Goal: Task Accomplishment & Management: Use online tool/utility

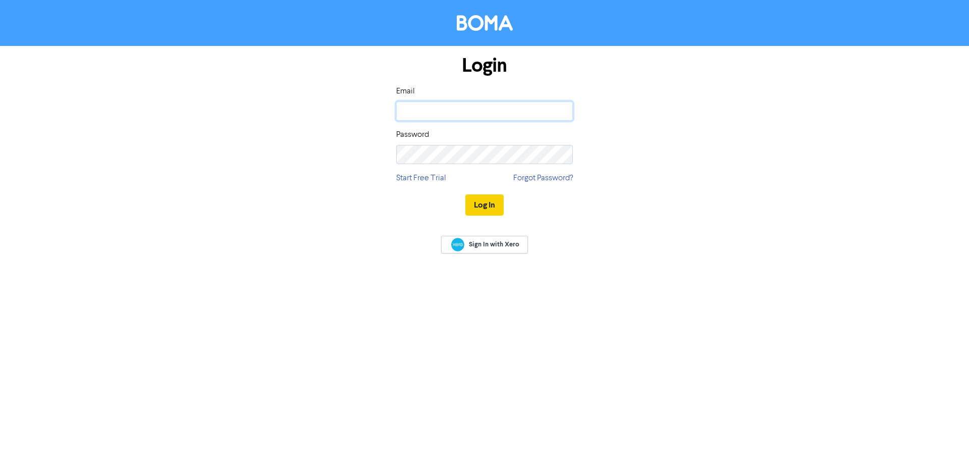
type input "[EMAIL_ADDRESS][DOMAIN_NAME]"
click at [486, 205] on button "Log In" at bounding box center [484, 204] width 38 height 21
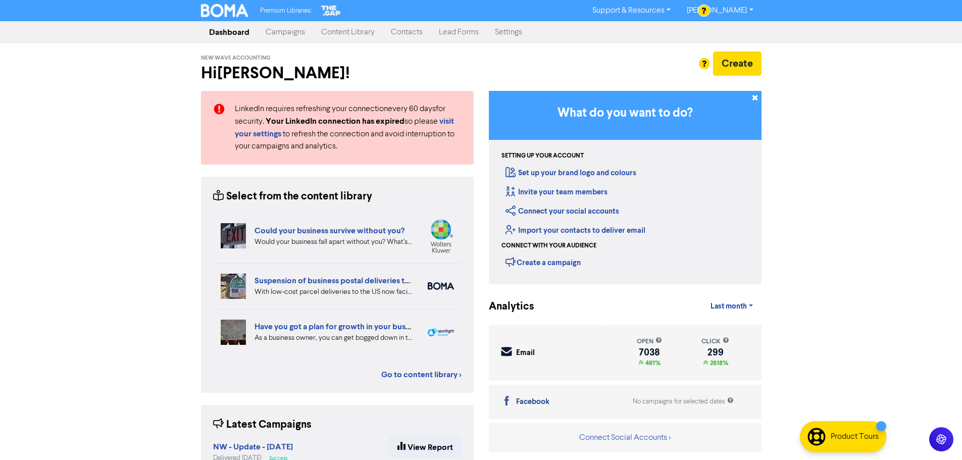
click at [300, 34] on link "Campaigns" at bounding box center [285, 32] width 56 height 20
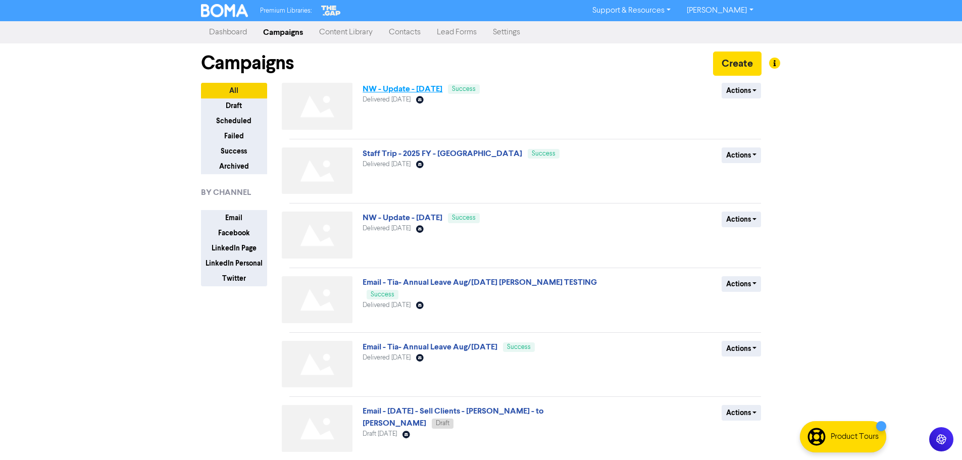
click at [406, 86] on link "NW - Update - [DATE]" at bounding box center [402, 89] width 80 height 10
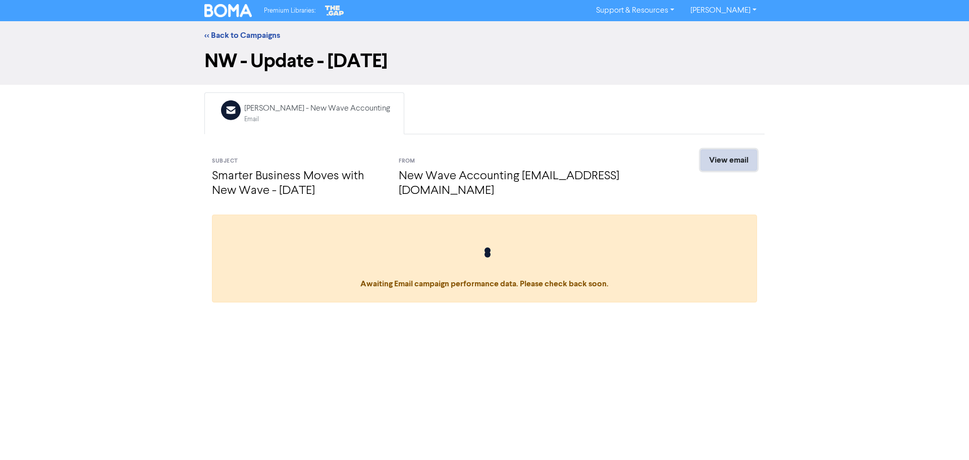
click at [749, 163] on link "View email" at bounding box center [729, 159] width 57 height 21
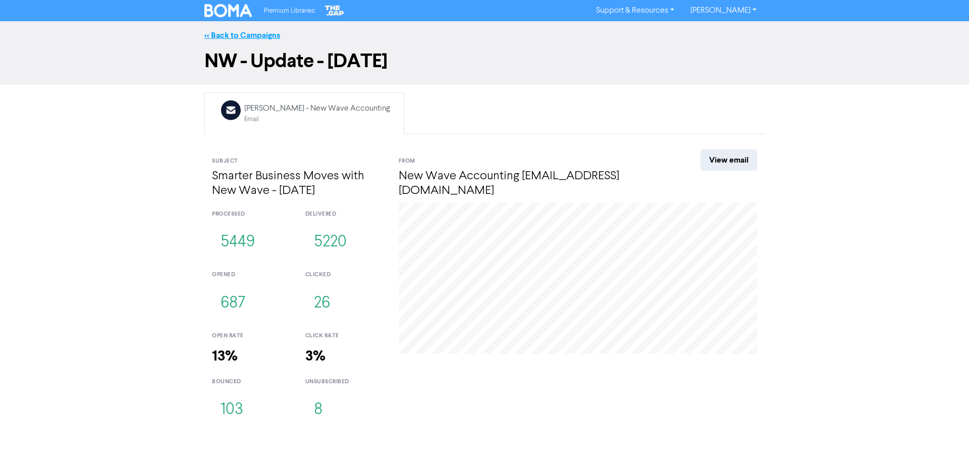
click at [235, 37] on link "<< Back to Campaigns" at bounding box center [242, 35] width 76 height 10
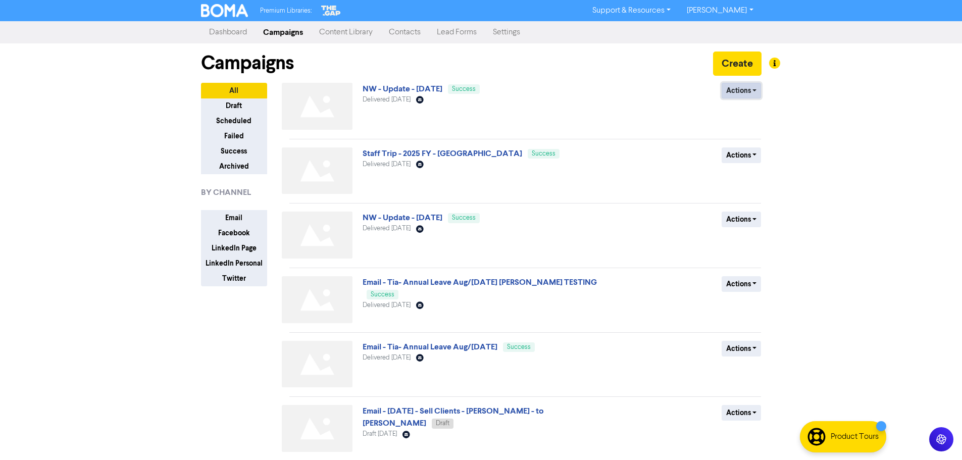
click at [724, 93] on button "Actions" at bounding box center [741, 91] width 40 height 16
click at [742, 111] on button "Duplicate" at bounding box center [762, 112] width 80 height 16
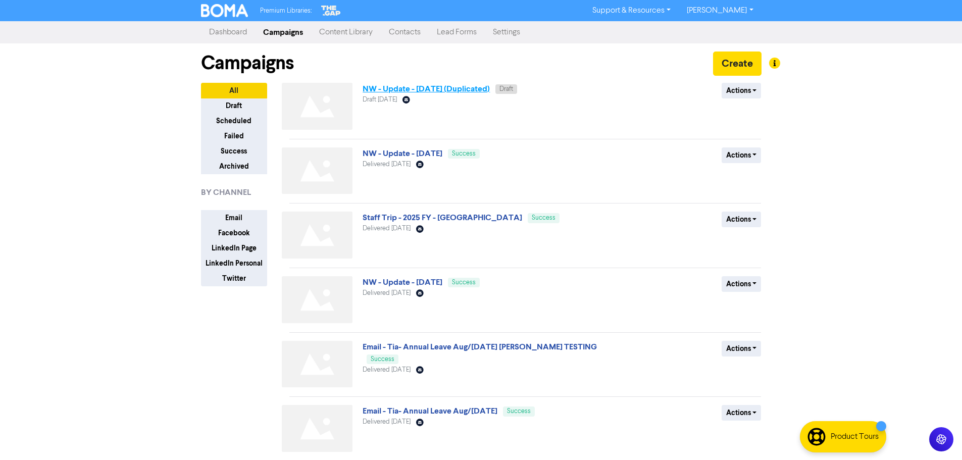
click at [468, 89] on link "NW - Update - [DATE] (Duplicated)" at bounding box center [425, 89] width 127 height 10
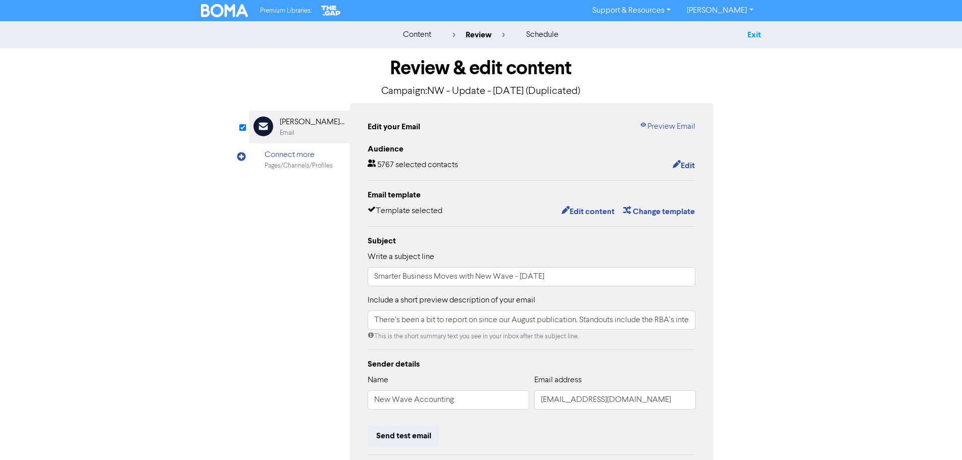
click at [752, 34] on link "Exit" at bounding box center [754, 35] width 14 height 10
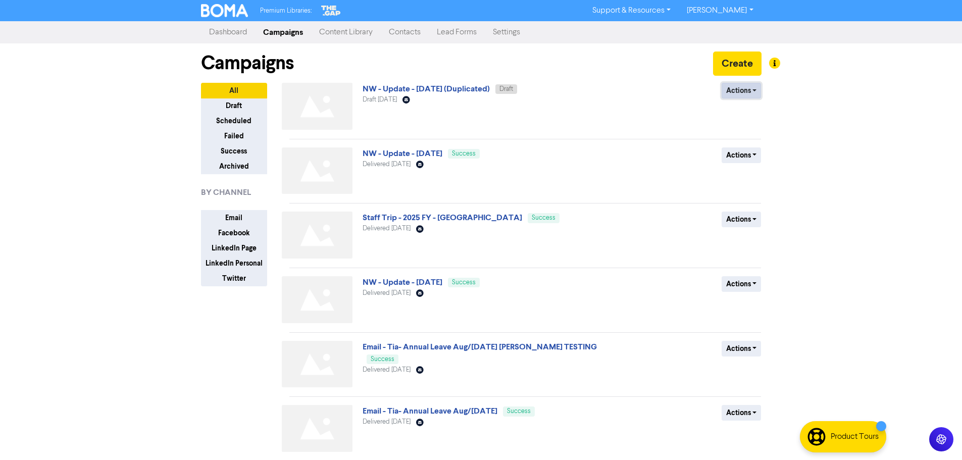
click at [755, 93] on button "Actions" at bounding box center [741, 91] width 40 height 16
click at [749, 155] on button "Archive" at bounding box center [762, 160] width 80 height 16
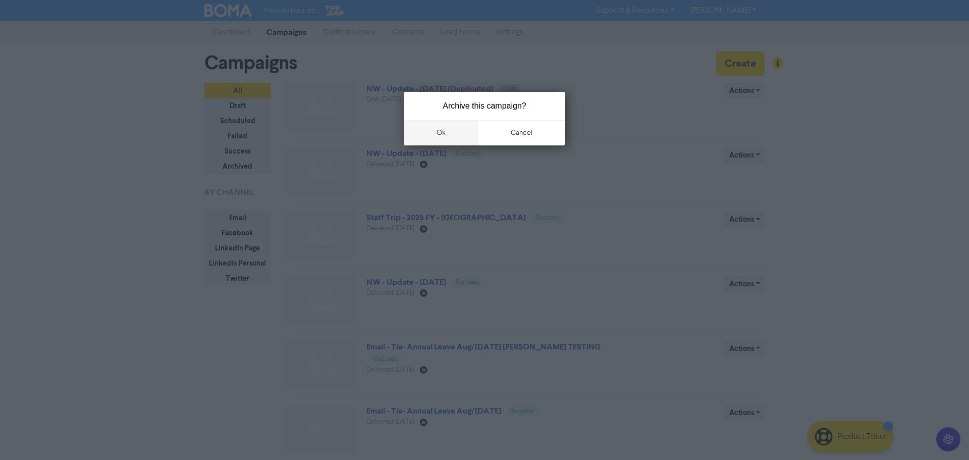
click at [461, 132] on button "ok" at bounding box center [441, 132] width 75 height 25
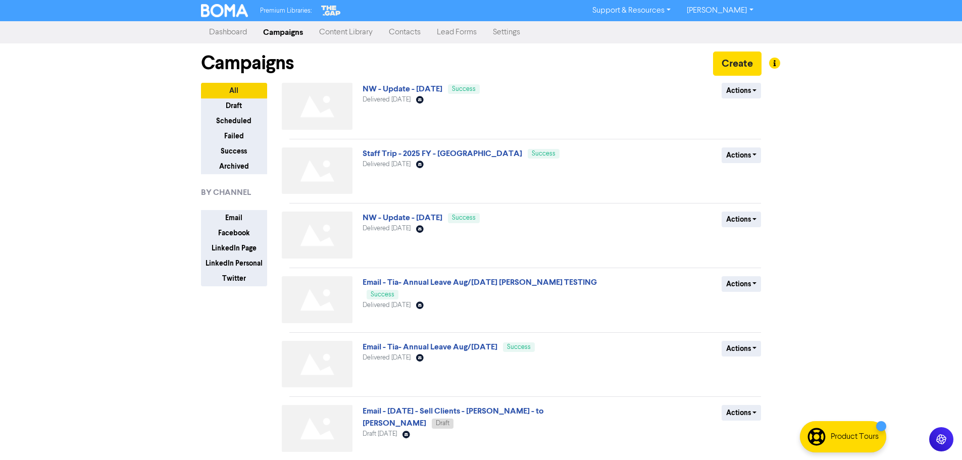
click at [880, 110] on div "Premium Libraries: Support & Resources Video Tutorials FAQ & Guides Marketing E…" at bounding box center [481, 230] width 962 height 460
